Goal: Task Accomplishment & Management: Manage account settings

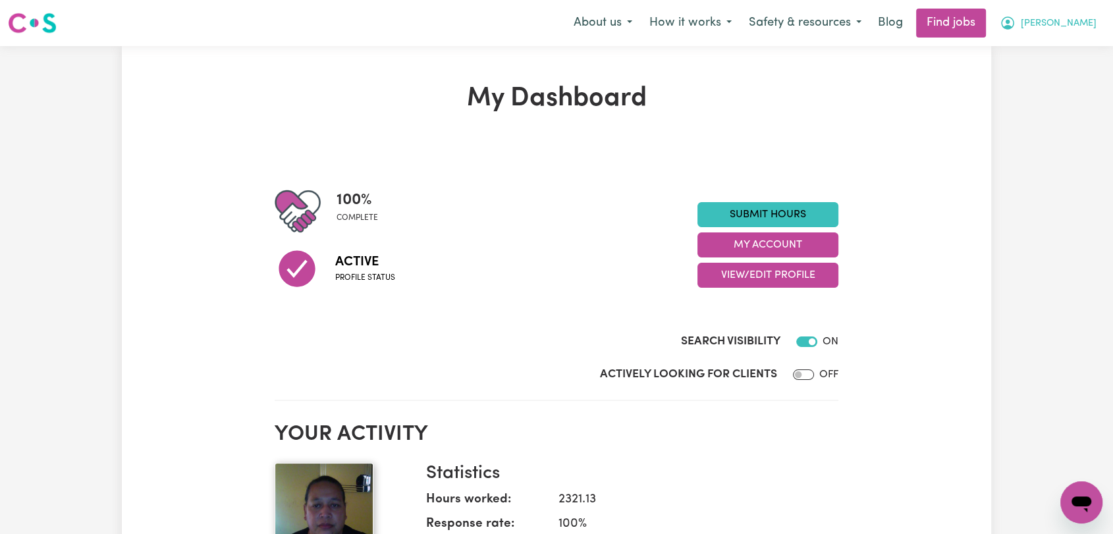
click at [1084, 22] on span "[PERSON_NAME]" at bounding box center [1059, 23] width 76 height 14
click at [1034, 103] on link "Logout" at bounding box center [1053, 100] width 104 height 25
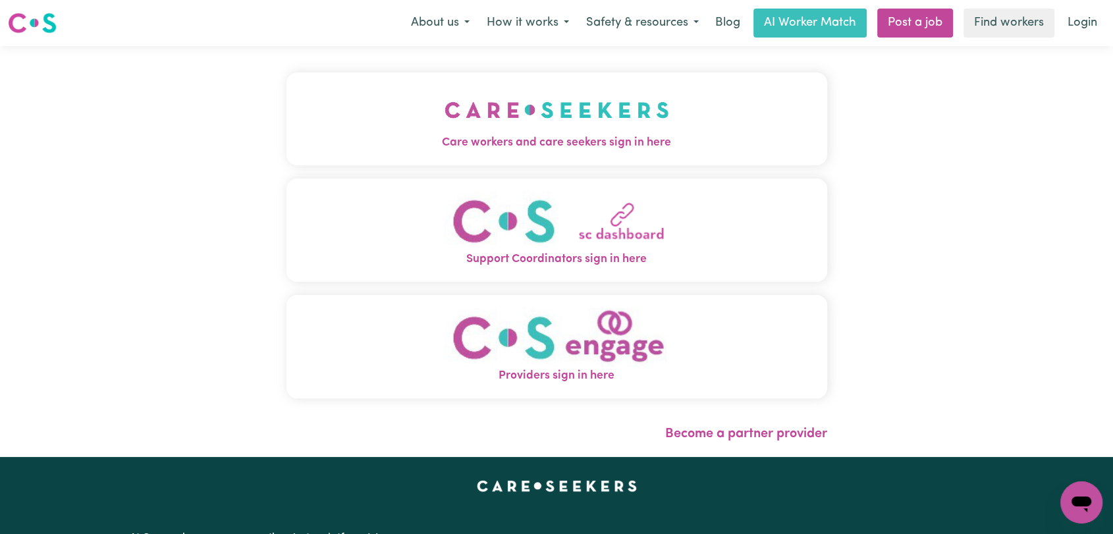
click at [664, 127] on img "Care workers and care seekers sign in here" at bounding box center [557, 110] width 225 height 49
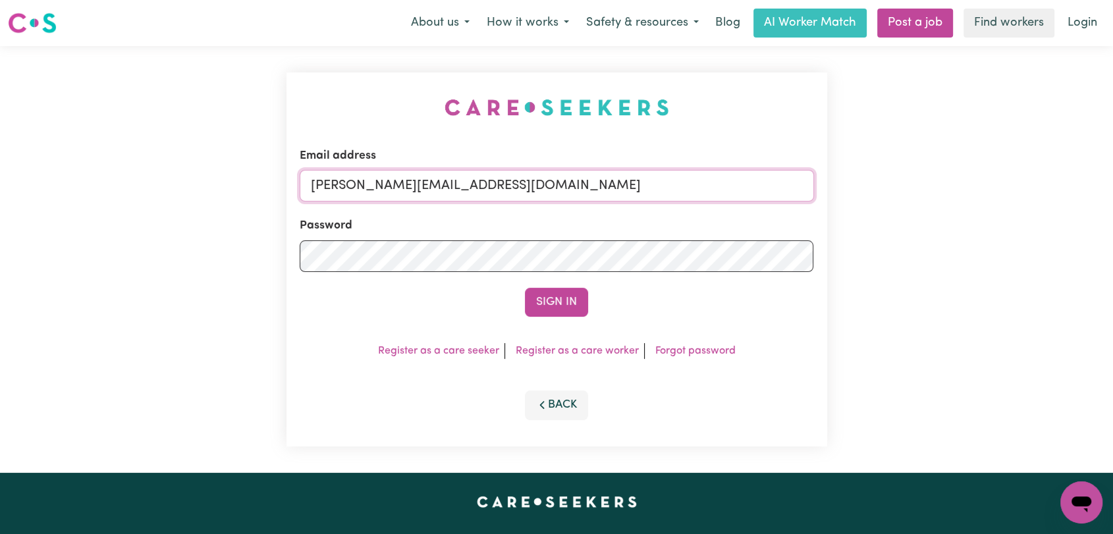
click at [590, 180] on input "toni@careseekers.com.au" at bounding box center [557, 186] width 514 height 32
type input "onboardingcs@careseekers.com.au"
click at [549, 302] on button "Sign In" at bounding box center [556, 302] width 63 height 29
